Goal: Obtain resource: Obtain resource

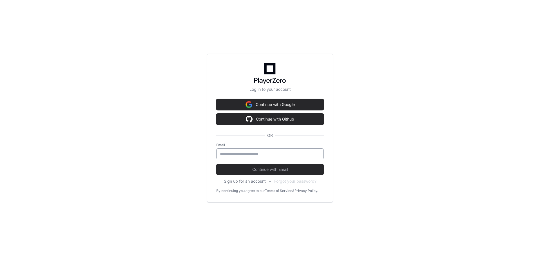
click at [255, 155] on input "email" at bounding box center [270, 154] width 100 height 6
type input "**********"
click at [216, 164] on button "Continue with Email" at bounding box center [269, 169] width 107 height 11
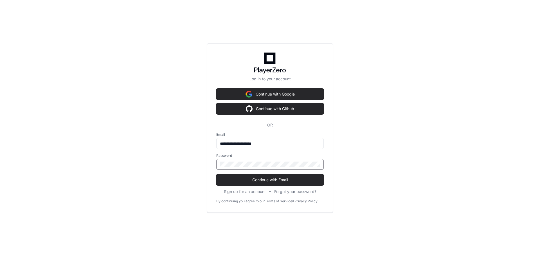
click at [216, 174] on button "Continue with Email" at bounding box center [269, 179] width 107 height 11
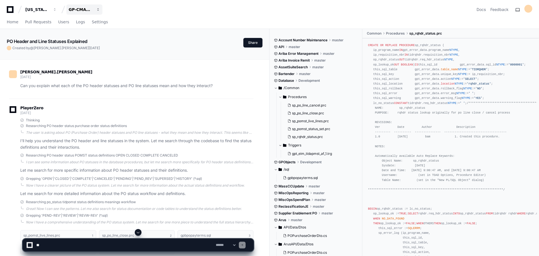
click at [78, 7] on div "GP-CMAG-AS8" at bounding box center [81, 10] width 24 height 6
click at [86, 51] on span "GP-CMAG-MP2" at bounding box center [94, 52] width 33 height 7
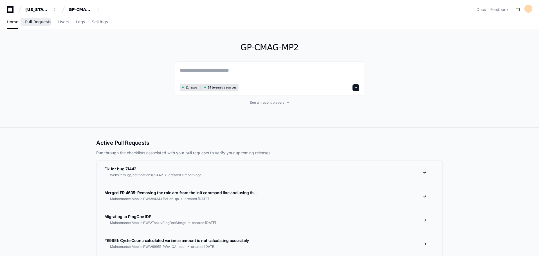
click at [40, 24] on span "Pull Requests" at bounding box center [38, 21] width 26 height 3
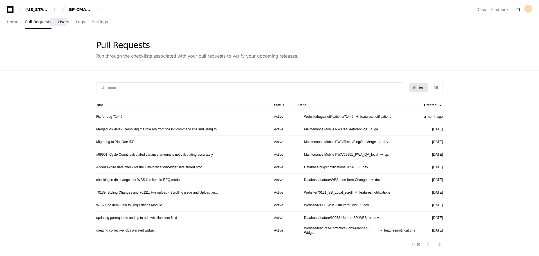
click at [60, 21] on span "Users" at bounding box center [63, 21] width 11 height 3
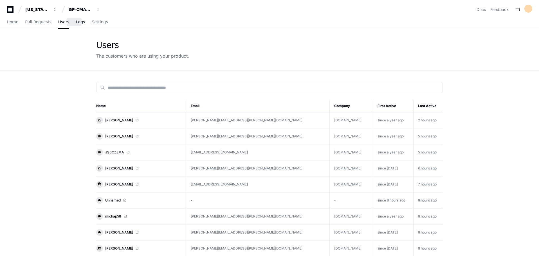
click at [76, 22] on span "Logs" at bounding box center [80, 21] width 9 height 3
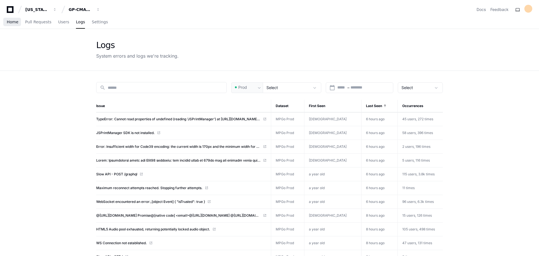
click at [13, 21] on span "Home" at bounding box center [13, 21] width 12 height 3
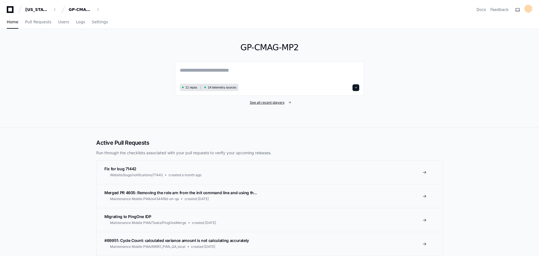
click at [260, 101] on span "See all recent players" at bounding box center [267, 102] width 35 height 5
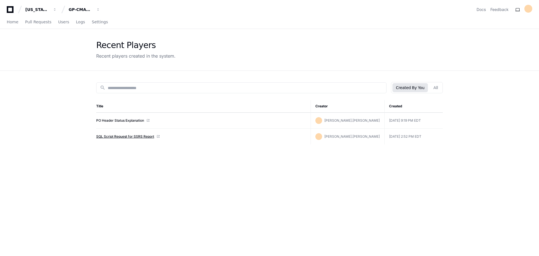
click at [126, 138] on link "SQL Script Request for SSRS Report" at bounding box center [125, 137] width 58 height 5
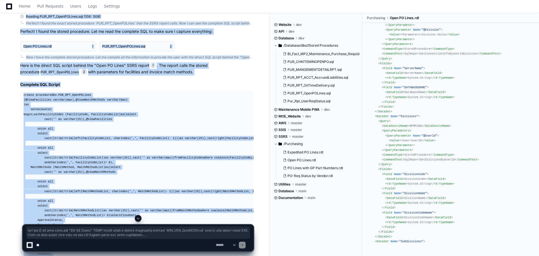
scroll to position [206, 0]
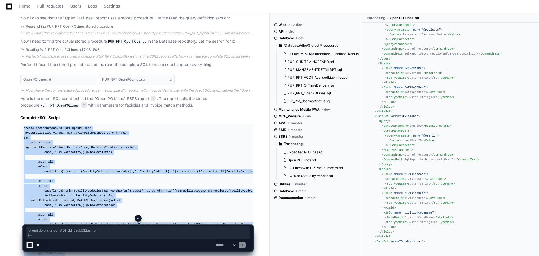
drag, startPoint x: 32, startPoint y: 166, endPoint x: 23, endPoint y: 130, distance: 36.7
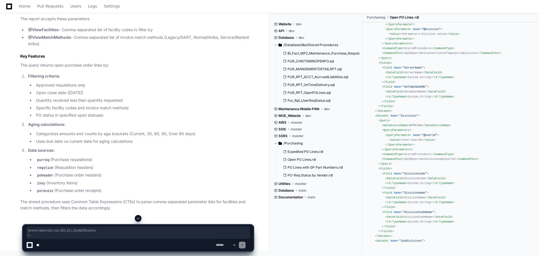
scroll to position [1024, 0]
copy div "create procedure dbo.PUR_RPT_OpenPOLines ( @ViewFacilities varchar (max), @View…"
